Goal: Information Seeking & Learning: Learn about a topic

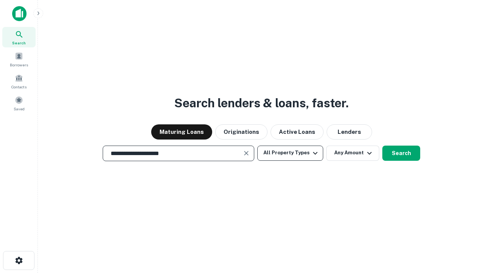
type input "**********"
click at [290, 153] on button "All Property Types" at bounding box center [290, 152] width 66 height 15
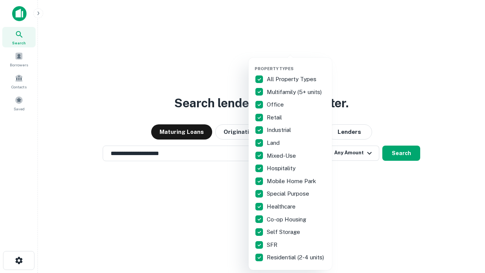
click at [296, 64] on button "button" at bounding box center [295, 64] width 83 height 0
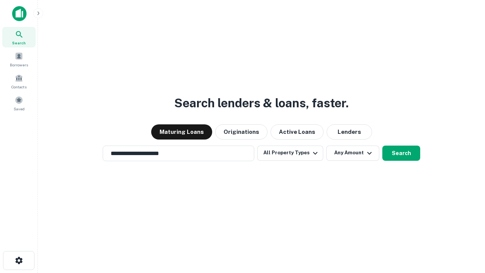
scroll to position [12, 0]
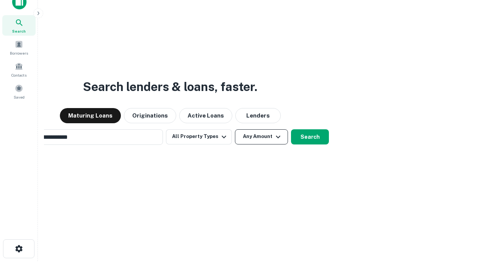
click at [235, 129] on button "Any Amount" at bounding box center [261, 136] width 53 height 15
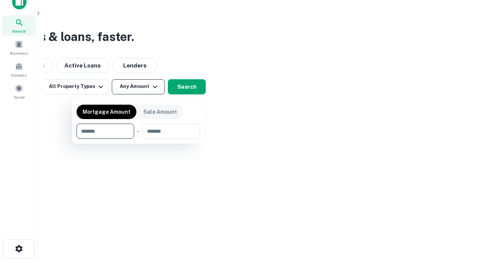
scroll to position [12, 0]
type input "*******"
click at [138, 139] on button "button" at bounding box center [137, 139] width 123 height 0
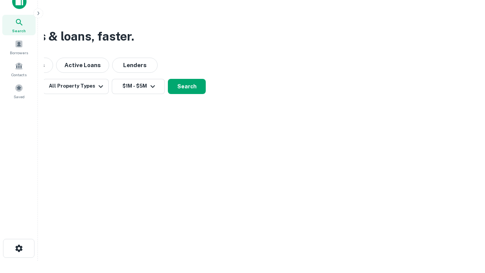
scroll to position [12, 0]
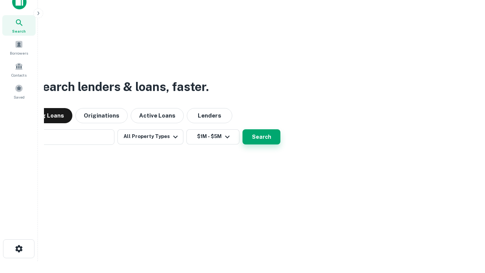
click at [242, 129] on button "Search" at bounding box center [261, 136] width 38 height 15
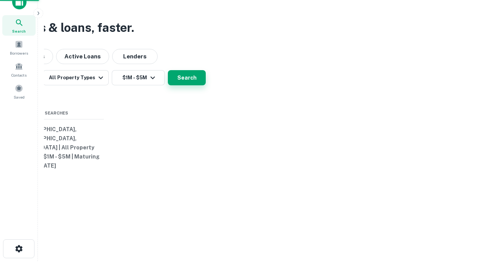
scroll to position [12, 0]
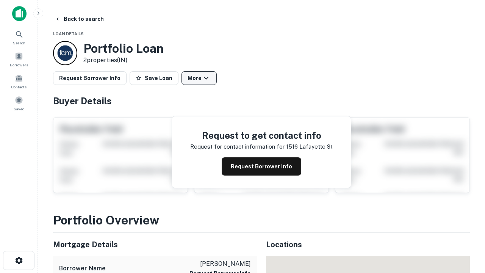
click at [199, 78] on button "More" at bounding box center [198, 78] width 35 height 14
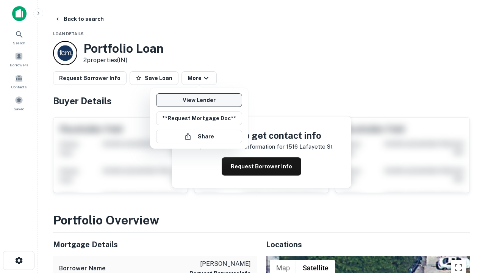
click at [199, 100] on link "View Lender" at bounding box center [199, 100] width 86 height 14
